Goal: Communication & Community: Ask a question

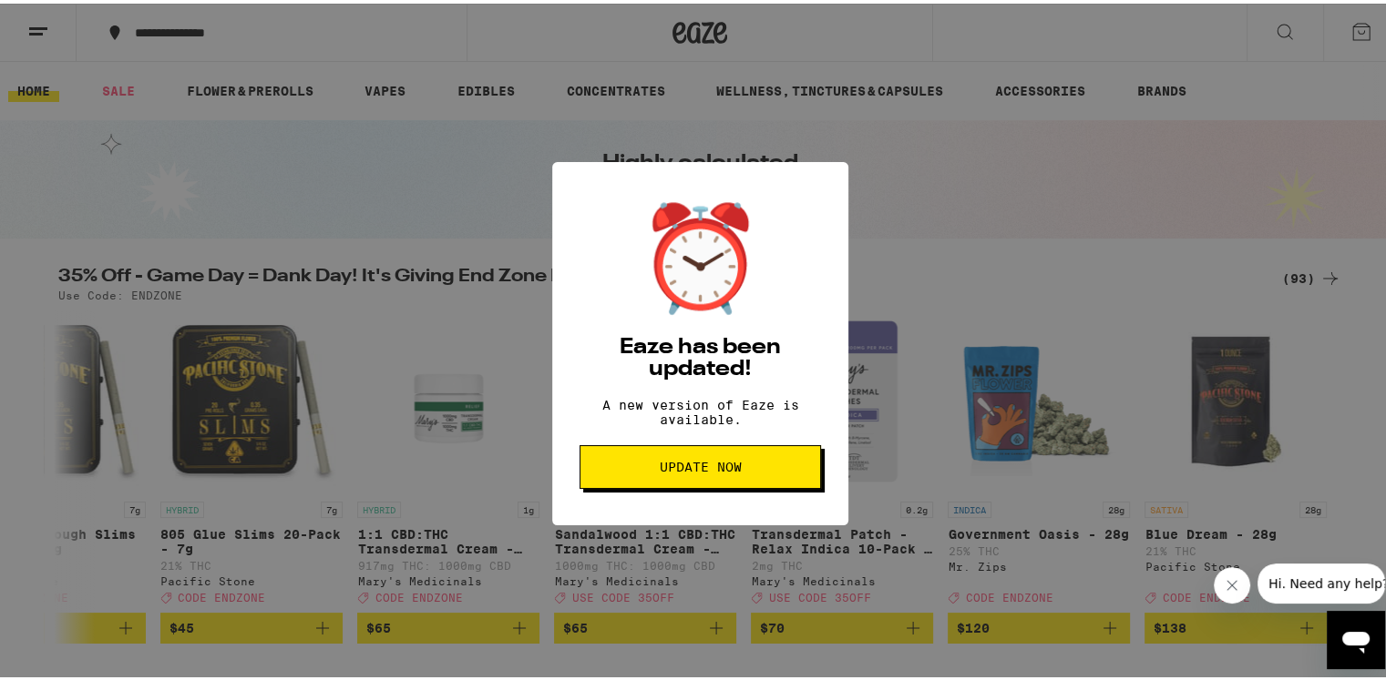
click at [707, 470] on span "Update Now" at bounding box center [700, 463] width 82 height 13
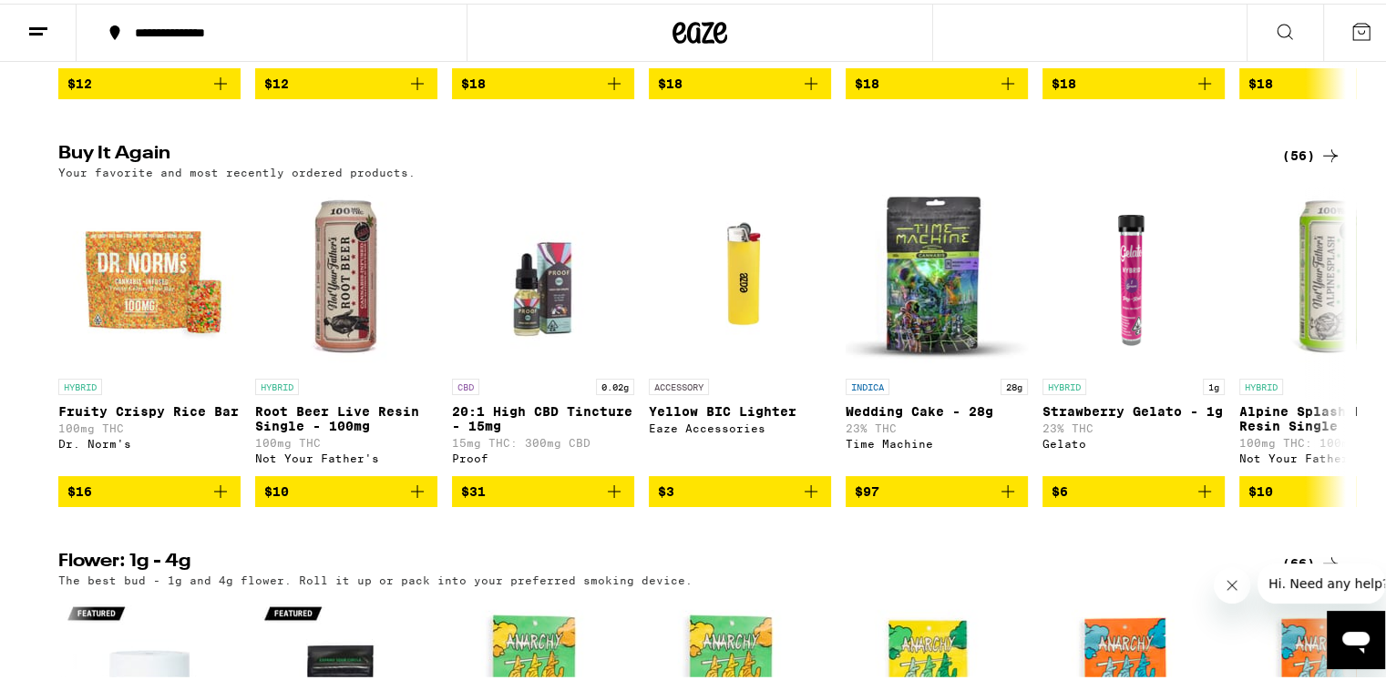
scroll to position [1549, 0]
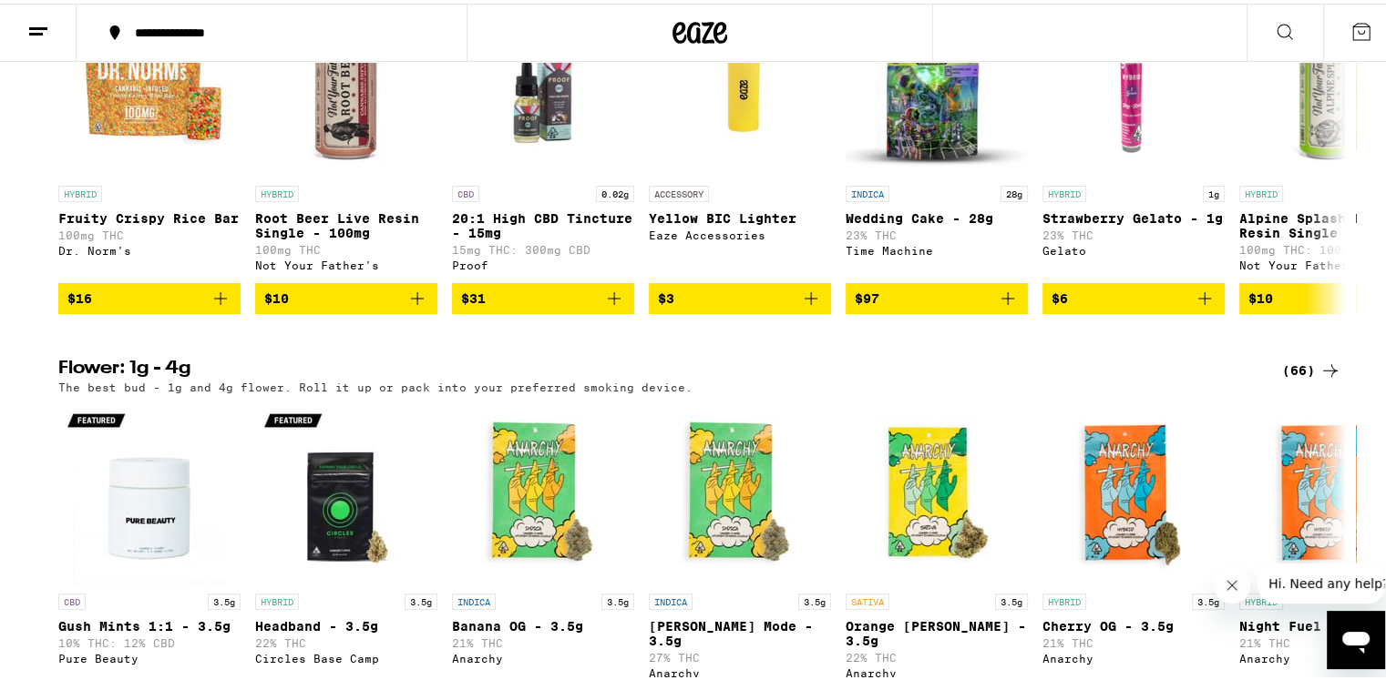
click at [1354, 637] on icon "Open messaging window" at bounding box center [1355, 642] width 27 height 22
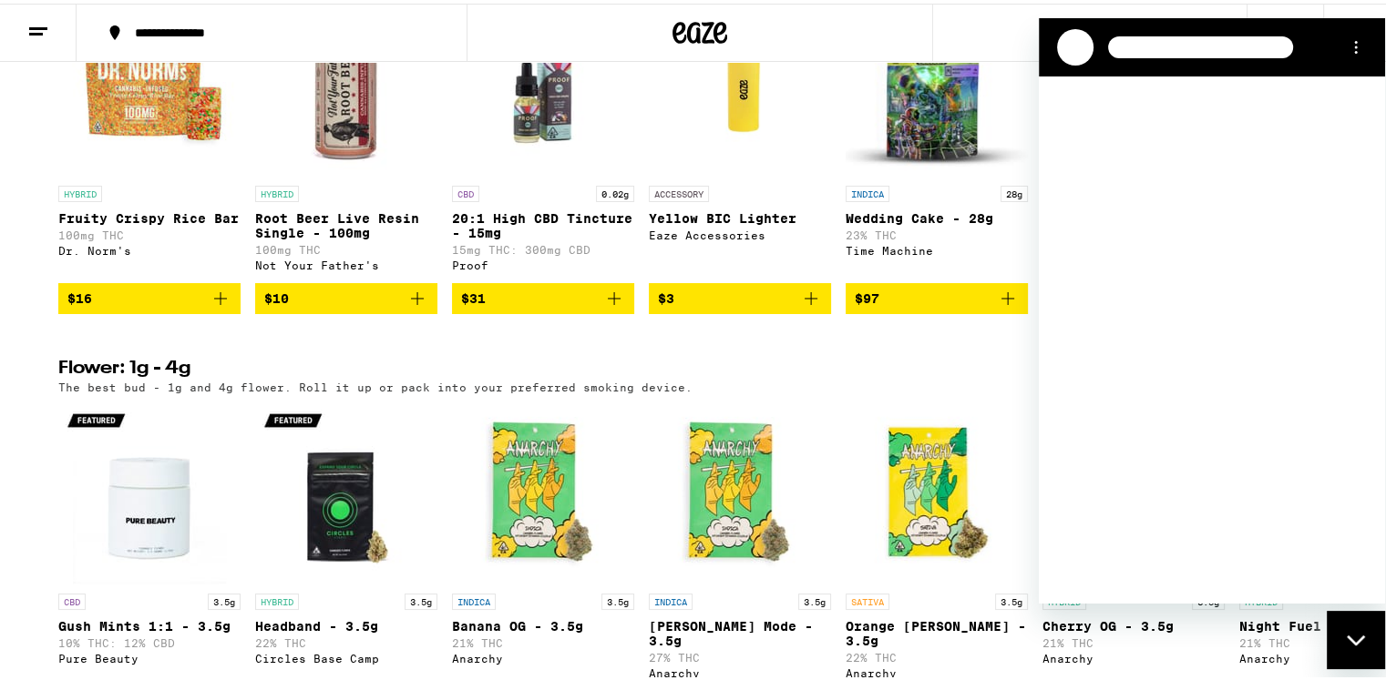
scroll to position [0, 0]
click at [1359, 51] on icon "Options menu" at bounding box center [1355, 46] width 15 height 15
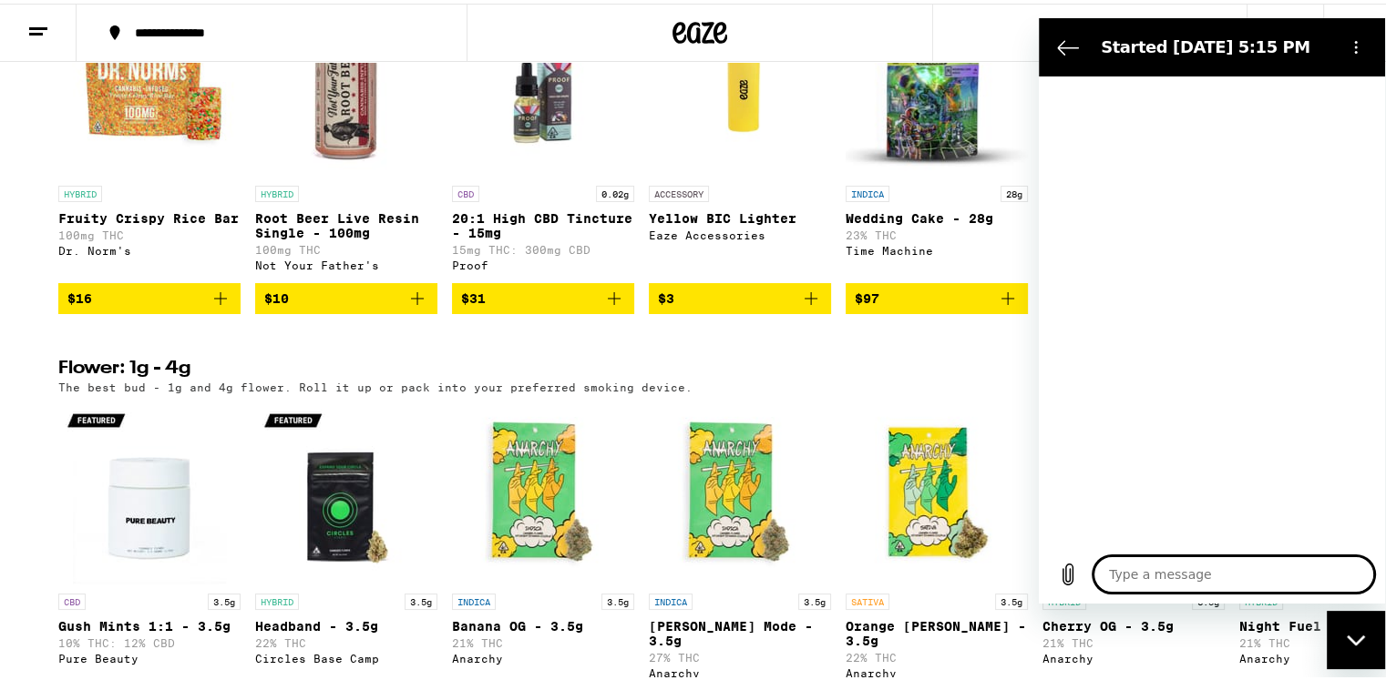
type textarea "x"
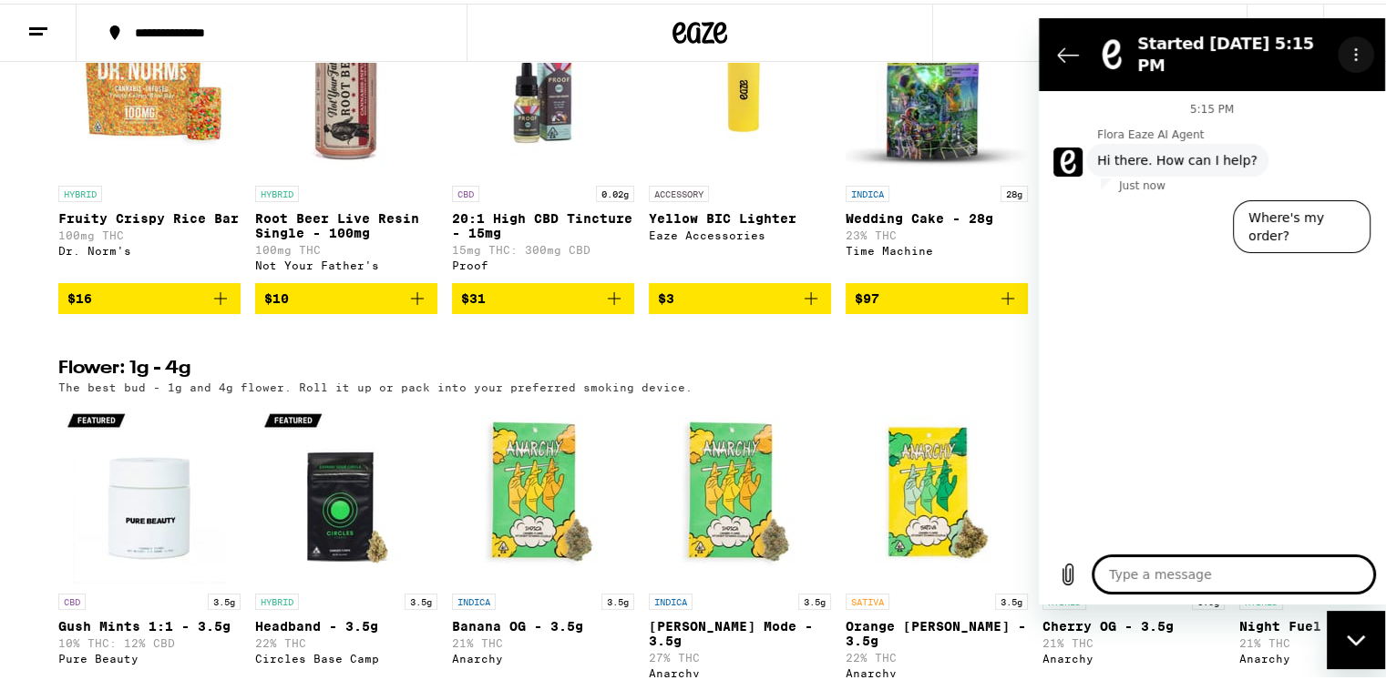
click at [1352, 48] on icon "Options menu" at bounding box center [1355, 53] width 15 height 15
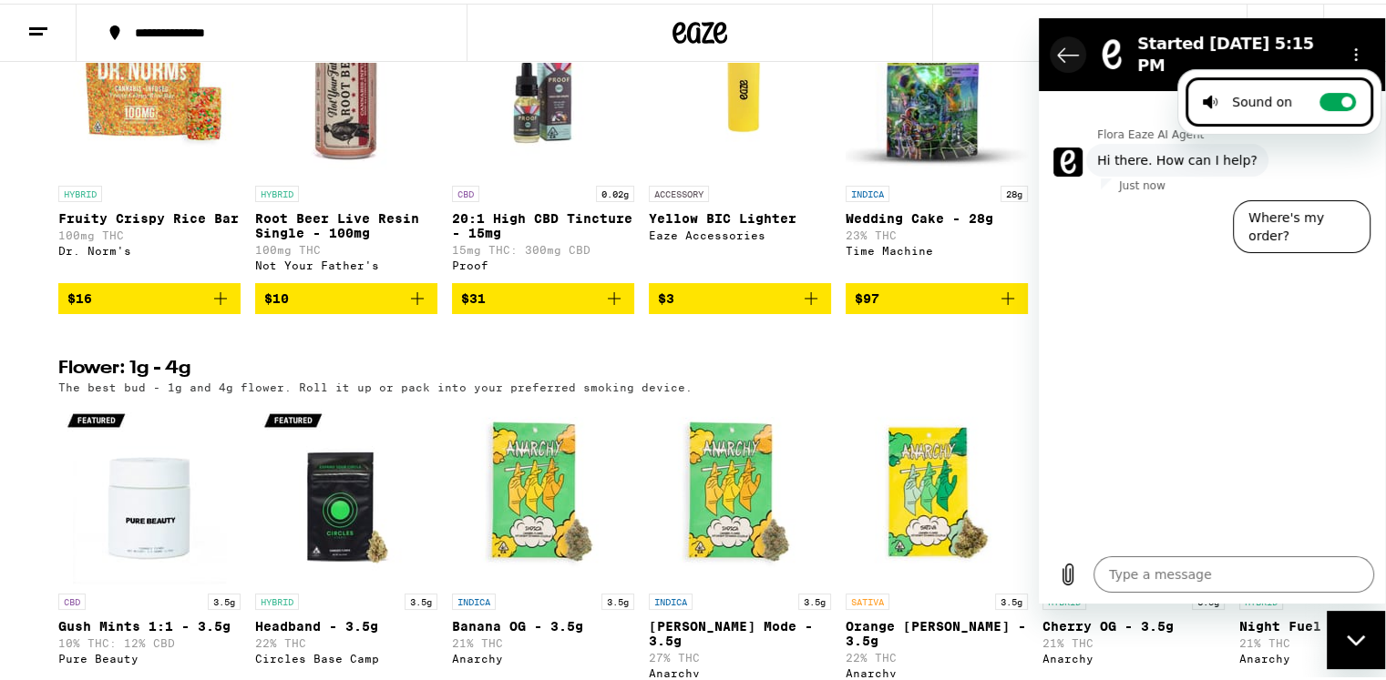
click at [1062, 46] on icon "Back to the conversation list" at bounding box center [1068, 54] width 22 height 22
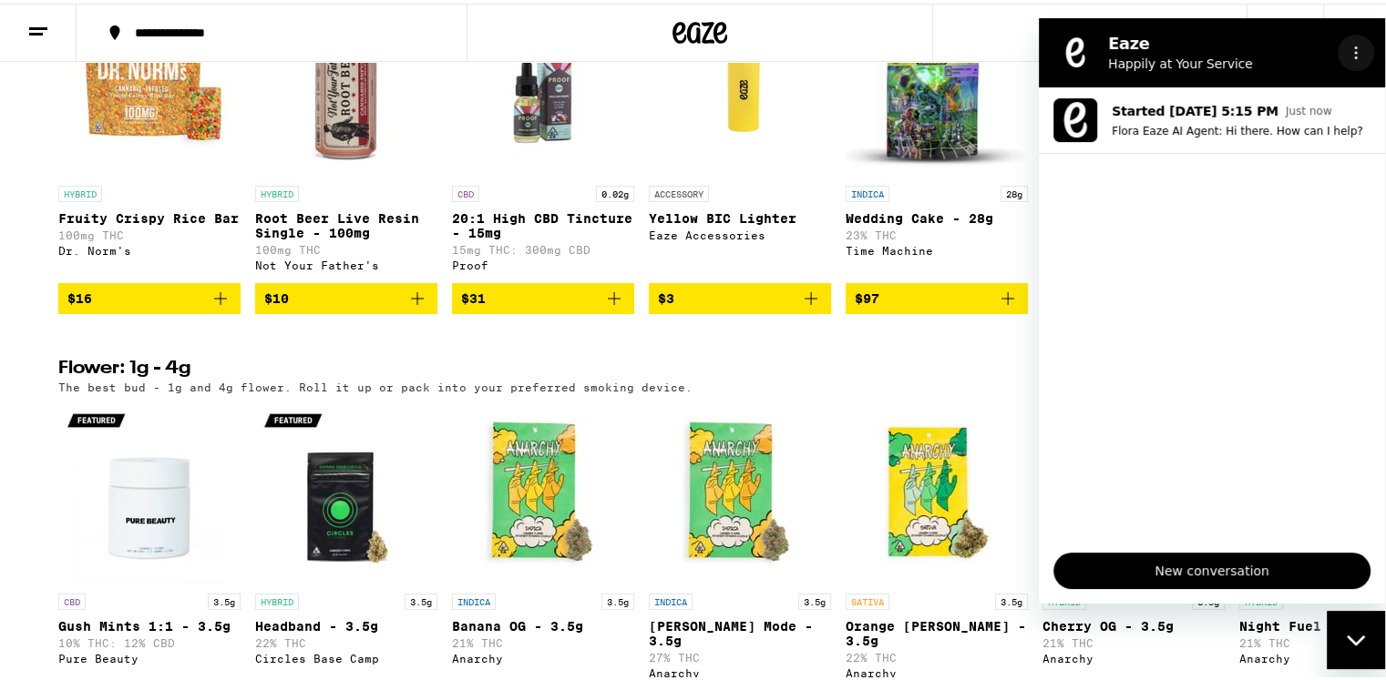
click at [1348, 51] on icon "Options menu" at bounding box center [1355, 52] width 15 height 15
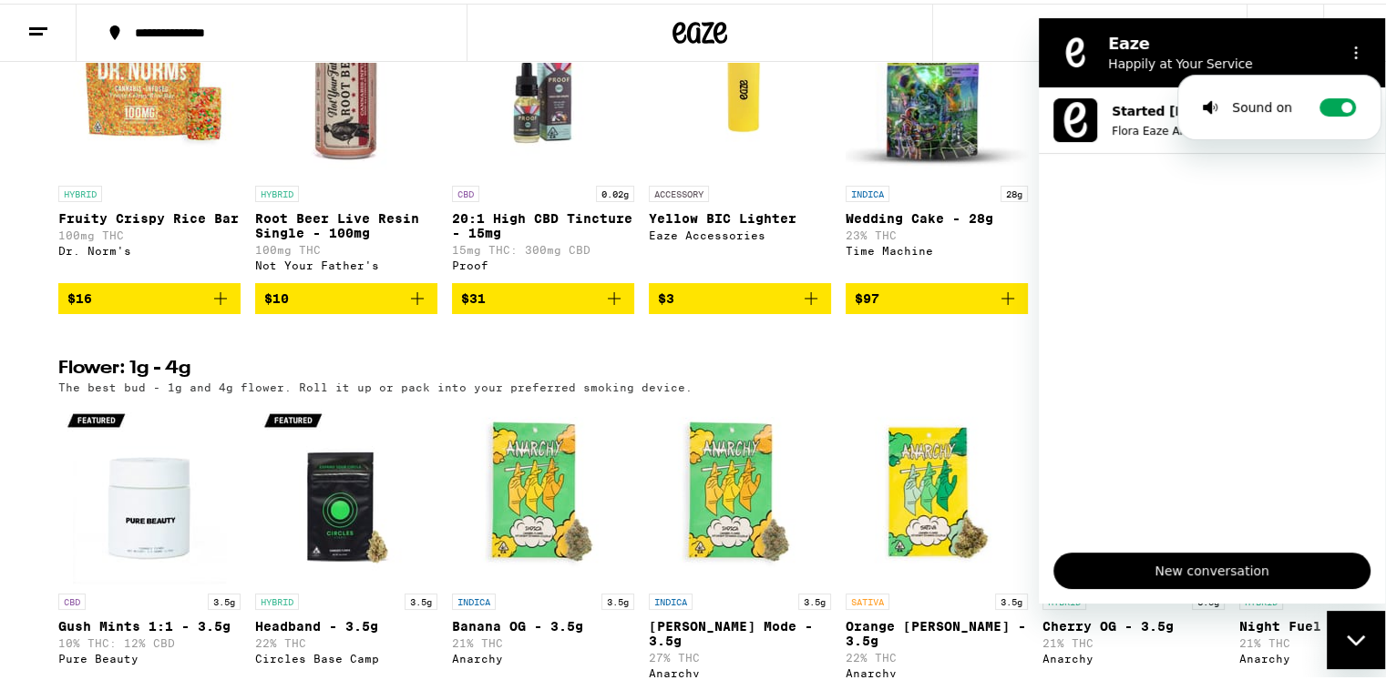
scroll to position [953, 0]
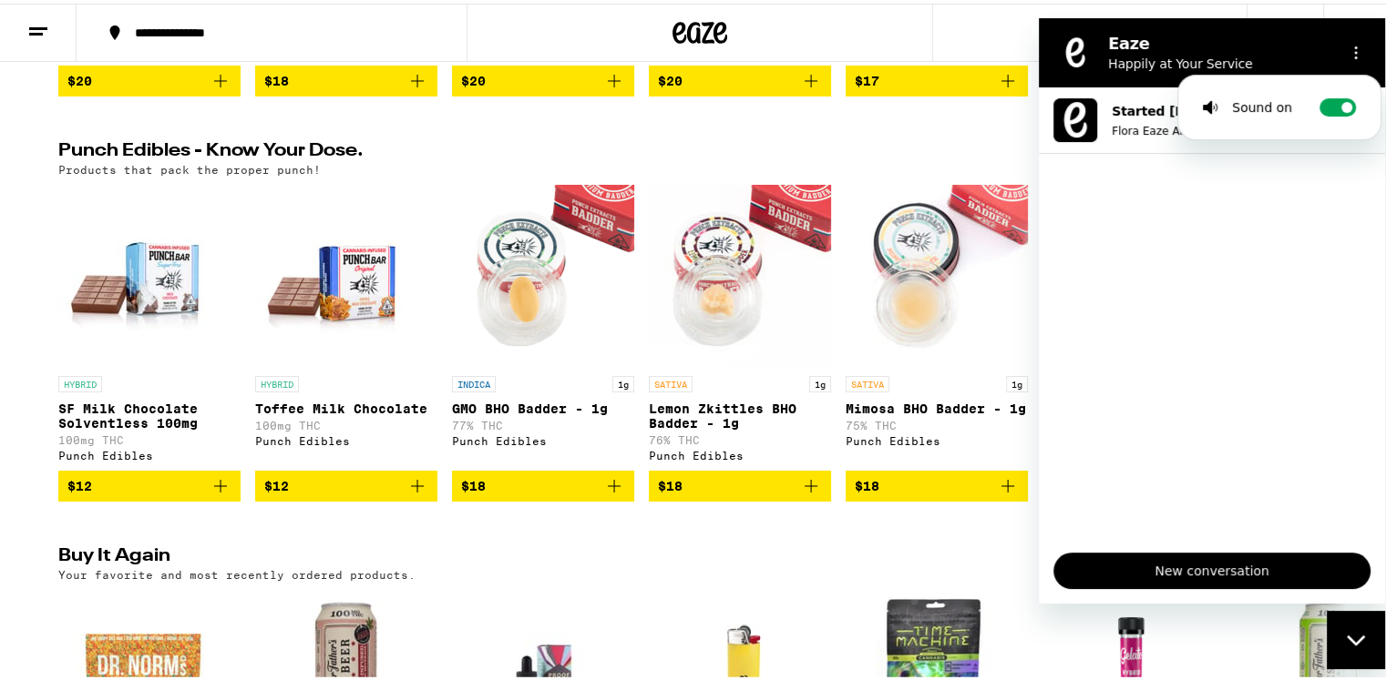
click at [977, 21] on div "**********" at bounding box center [699, 29] width 1399 height 58
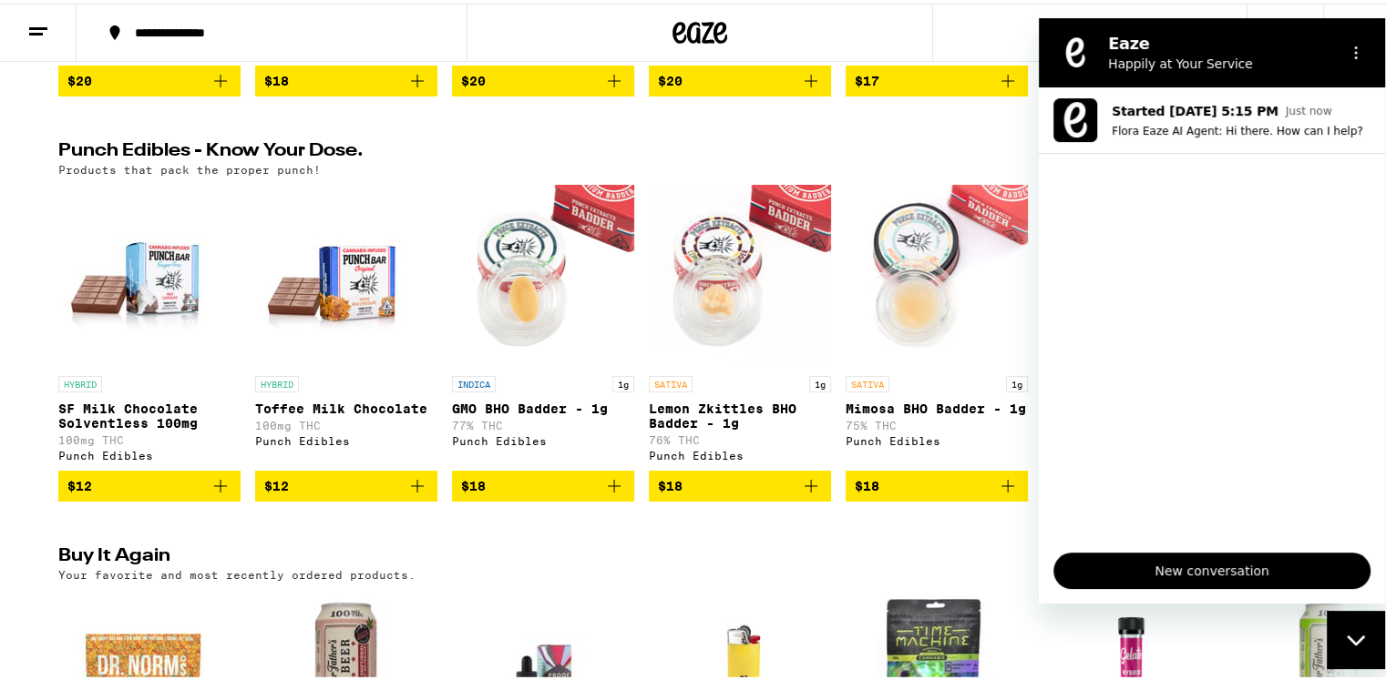
click at [1353, 637] on icon "Close messaging window" at bounding box center [1355, 640] width 19 height 12
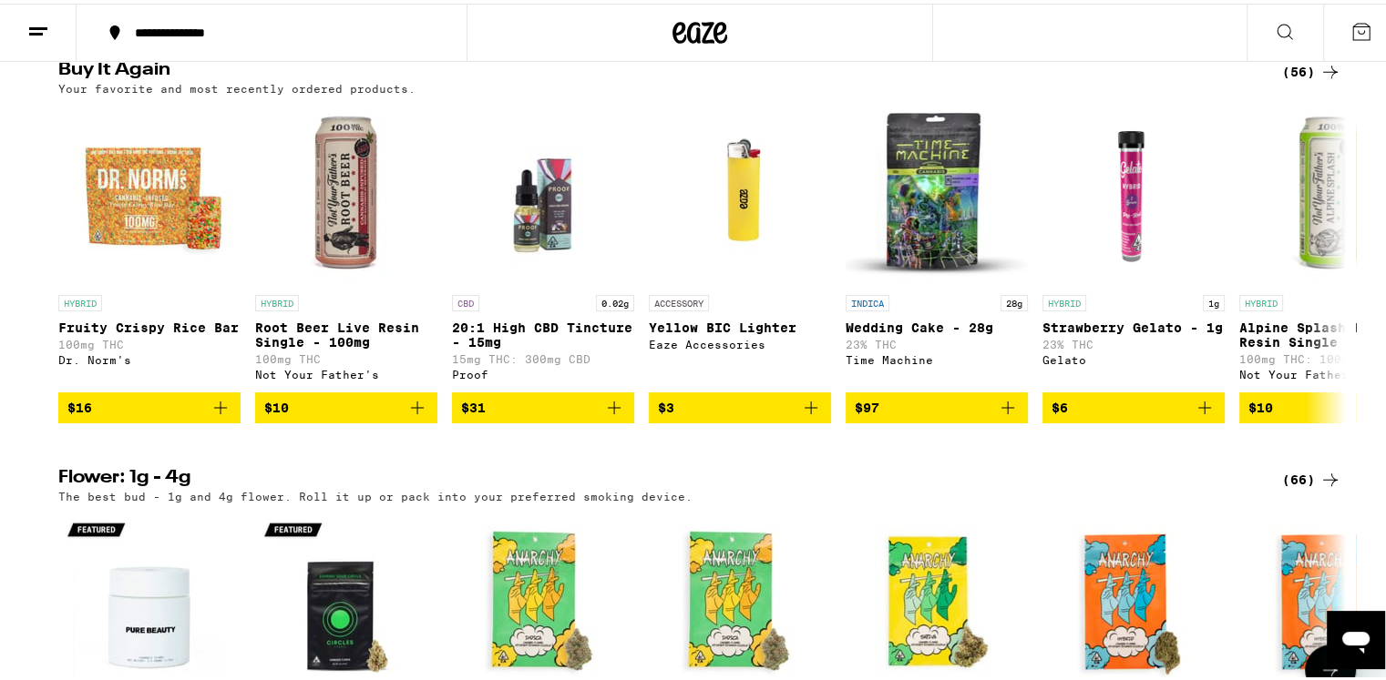
scroll to position [1591, 0]
